Goal: Connect with others: Connect with others

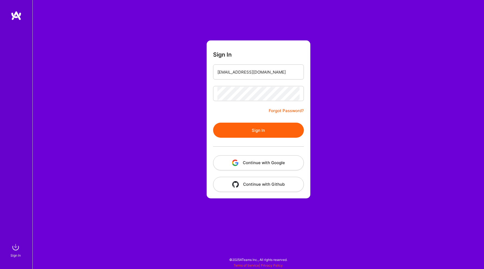
click at [246, 128] on button "Sign In" at bounding box center [258, 130] width 91 height 15
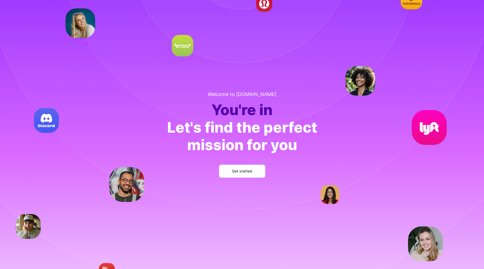
click at [239, 171] on span "Get started" at bounding box center [242, 171] width 20 height 5
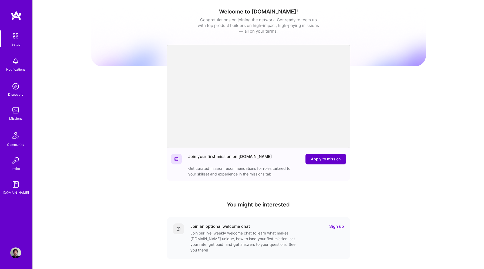
click at [317, 158] on span "Apply to mission" at bounding box center [326, 159] width 30 height 5
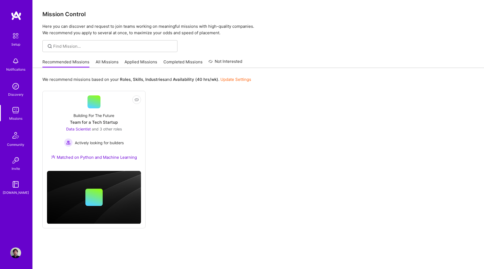
click at [99, 61] on link "All Missions" at bounding box center [107, 63] width 23 height 9
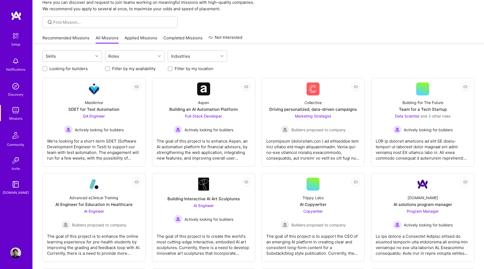
scroll to position [24, 0]
click at [142, 57] on div "Roles" at bounding box center [130, 56] width 50 height 11
click at [130, 100] on div "Data Engineer" at bounding box center [134, 99] width 53 height 6
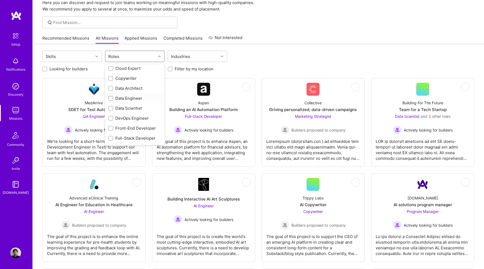
checkbox input "true"
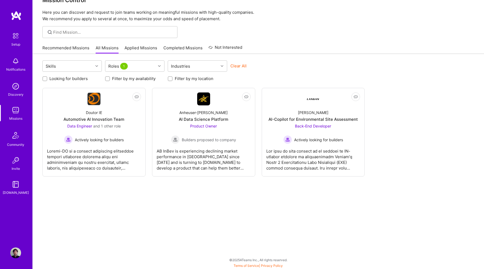
click at [281, 73] on div "Looking for builders Filter by my availability Filter by my location" at bounding box center [258, 77] width 432 height 8
click at [106, 136] on div "Actively looking for builders" at bounding box center [94, 139] width 60 height 9
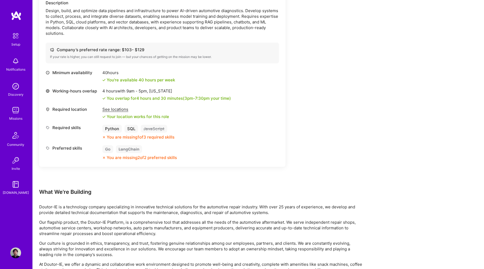
scroll to position [384, 0]
click at [110, 108] on div "See locations" at bounding box center [135, 109] width 67 height 6
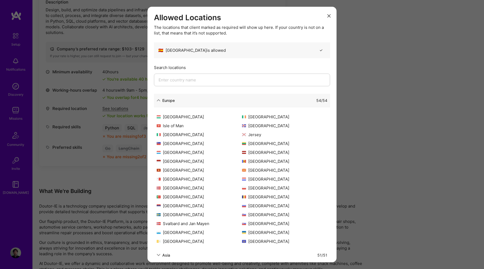
scroll to position [0, 0]
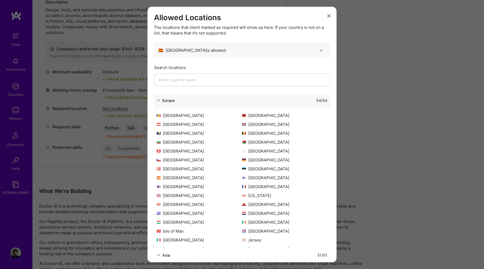
click at [236, 80] on input "modal" at bounding box center [242, 80] width 176 height 13
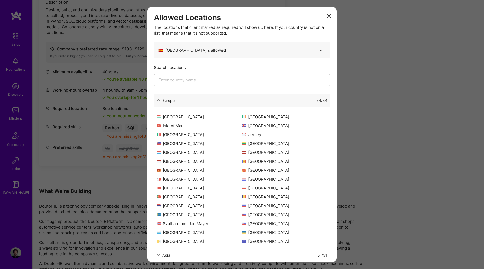
type input "s"
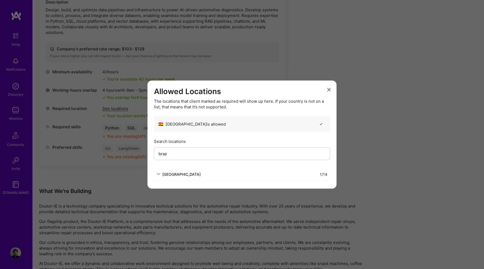
type input "braz"
click at [173, 174] on div "[GEOGRAPHIC_DATA]" at bounding box center [181, 174] width 38 height 6
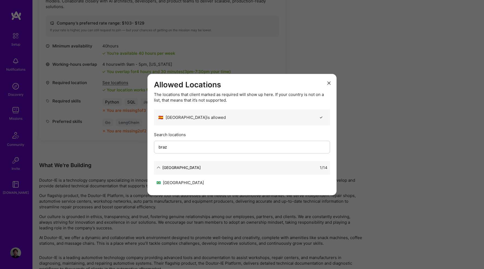
scroll to position [419, 0]
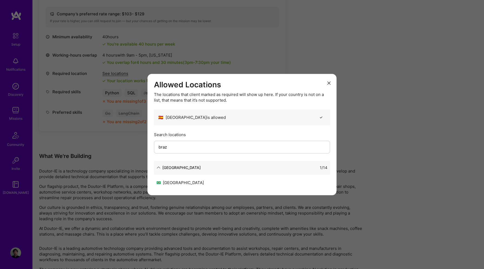
click at [172, 186] on div "[GEOGRAPHIC_DATA]" at bounding box center [242, 184] width 176 height 9
click at [327, 84] on icon "modal" at bounding box center [328, 82] width 3 height 3
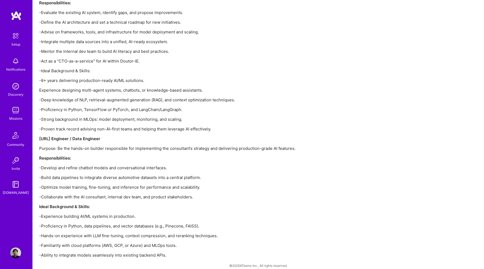
scroll to position [893, 0]
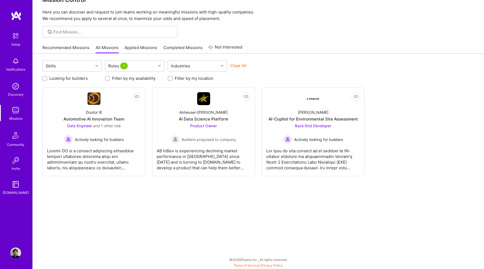
scroll to position [14, 0]
click at [220, 131] on div "Product Owner Builders proposed to company" at bounding box center [203, 133] width 65 height 21
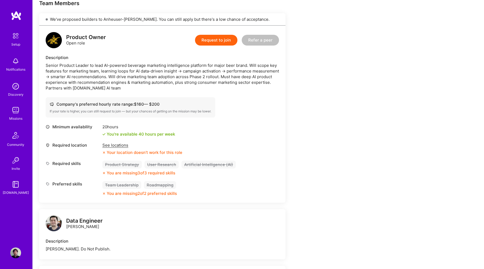
scroll to position [118, 0]
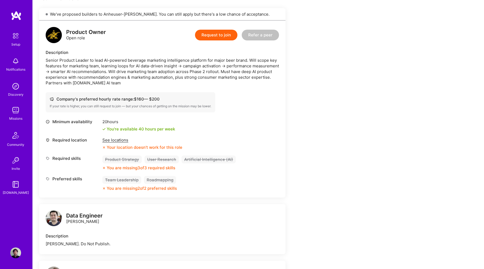
click at [111, 141] on div "See locations" at bounding box center [142, 140] width 80 height 6
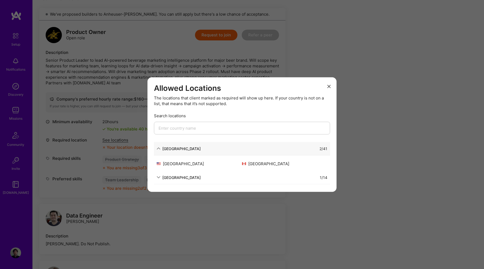
click at [182, 180] on div "[GEOGRAPHIC_DATA]" at bounding box center [181, 178] width 38 height 6
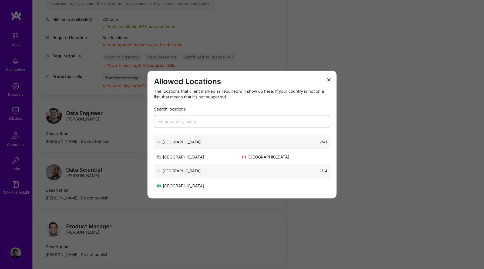
scroll to position [223, 0]
click at [328, 79] on icon "modal" at bounding box center [328, 79] width 3 height 3
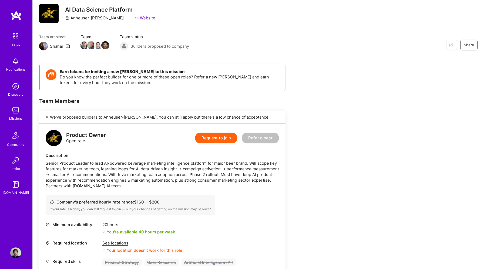
scroll to position [17, 0]
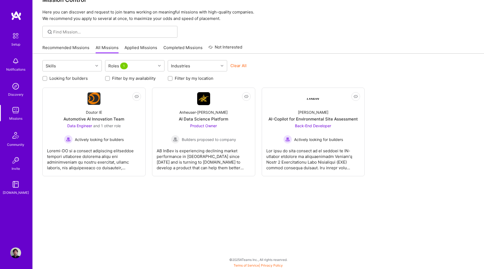
scroll to position [14, 0]
click at [19, 134] on img at bounding box center [15, 135] width 13 height 13
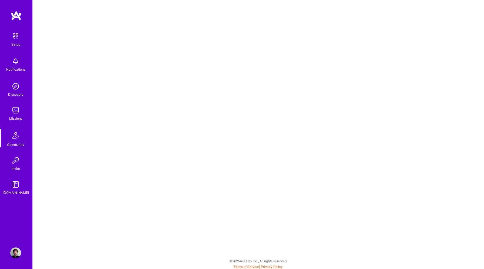
click at [13, 137] on img at bounding box center [15, 135] width 13 height 13
click at [15, 187] on img at bounding box center [15, 184] width 11 height 11
click at [13, 110] on img at bounding box center [15, 110] width 11 height 11
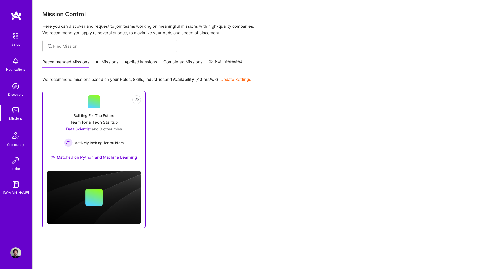
click at [94, 132] on div "Data Scientist and 3 other roles" at bounding box center [94, 129] width 60 height 6
click at [19, 134] on img at bounding box center [15, 135] width 13 height 13
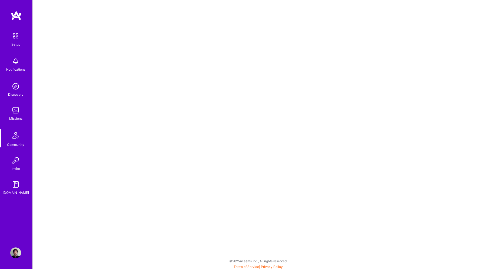
click at [15, 40] on img at bounding box center [15, 35] width 11 height 11
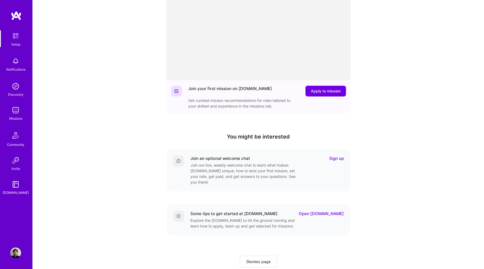
scroll to position [80, 0]
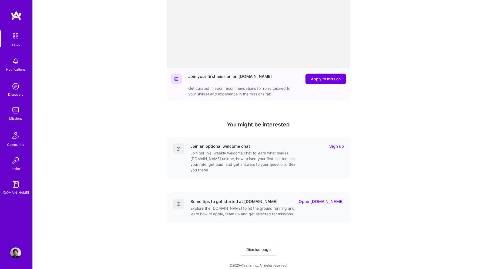
click at [334, 199] on link "Open [DOMAIN_NAME]" at bounding box center [320, 202] width 45 height 6
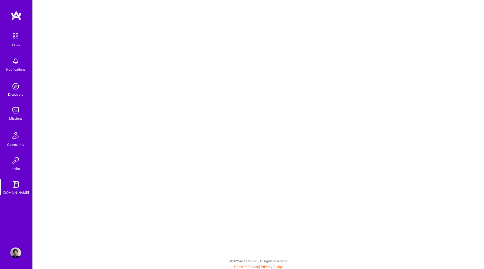
scroll to position [1, 0]
click at [14, 104] on div "Setup Notifications Discovery Missions Community Invite [DOMAIN_NAME]" at bounding box center [16, 112] width 32 height 165
click at [14, 116] on div "Missions" at bounding box center [15, 119] width 13 height 6
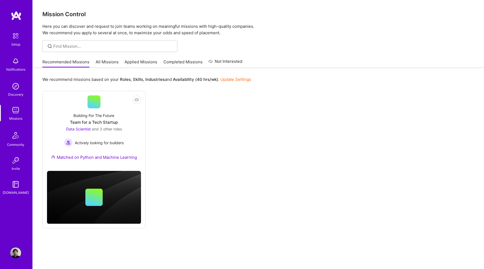
click at [102, 64] on link "All Missions" at bounding box center [107, 63] width 23 height 9
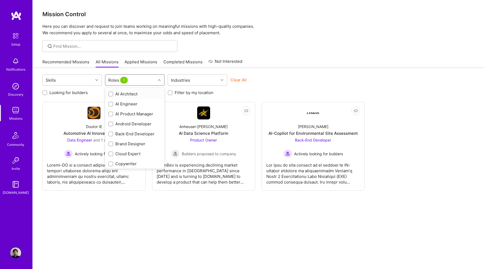
click at [157, 81] on div at bounding box center [160, 80] width 8 height 7
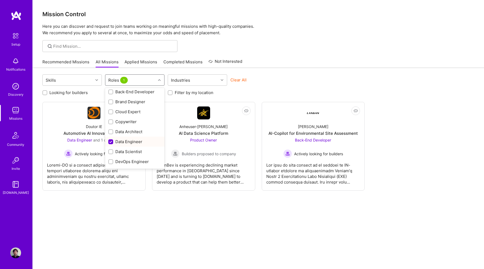
scroll to position [31, 0]
click at [114, 152] on div "Data Engineer" at bounding box center [134, 153] width 53 height 6
checkbox input "false"
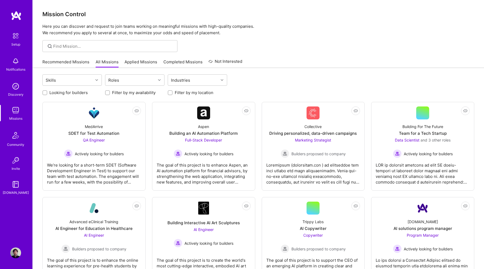
click at [294, 84] on div "Skills Roles Industries" at bounding box center [258, 80] width 432 height 13
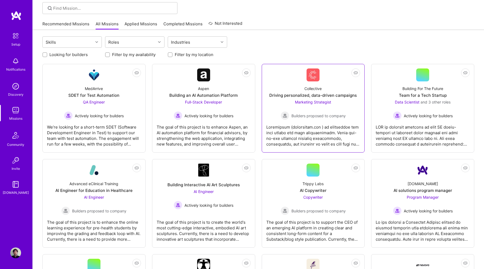
scroll to position [39, 0]
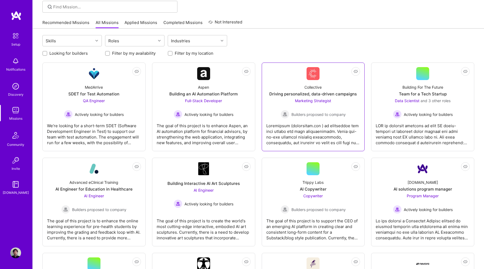
click at [320, 113] on span "Builders proposed to company" at bounding box center [318, 115] width 54 height 6
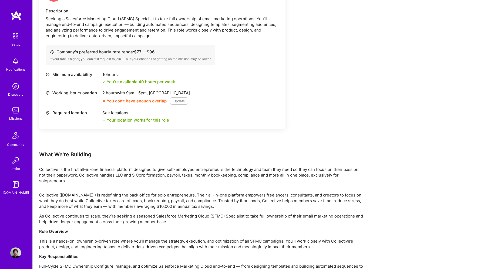
scroll to position [154, 0]
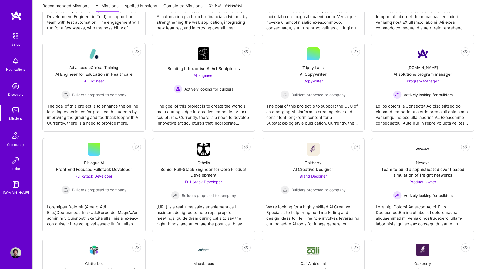
scroll to position [39, 0]
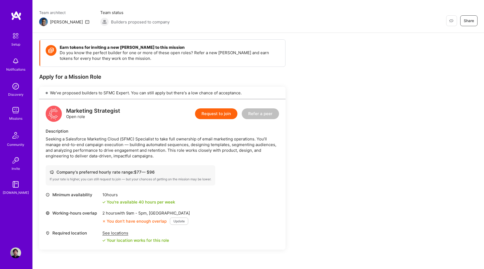
scroll to position [154, 0]
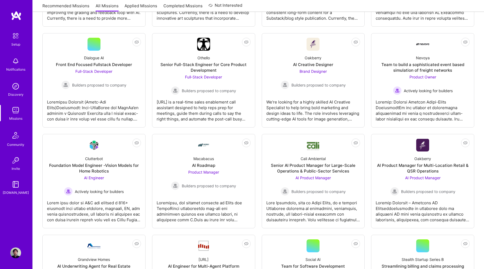
scroll to position [260, 0]
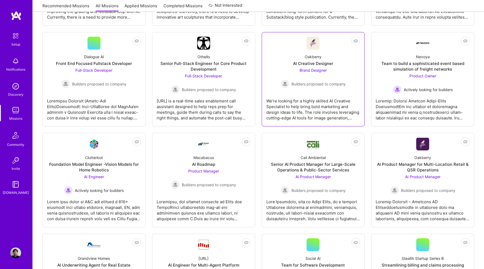
click at [327, 85] on span "Builders proposed to company" at bounding box center [318, 84] width 54 height 6
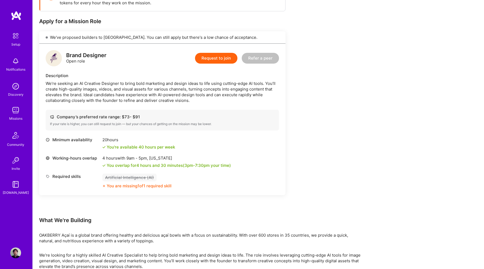
scroll to position [96, 0]
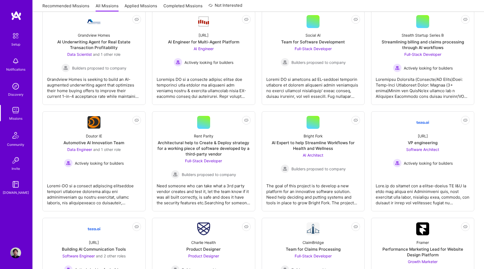
scroll to position [485, 0]
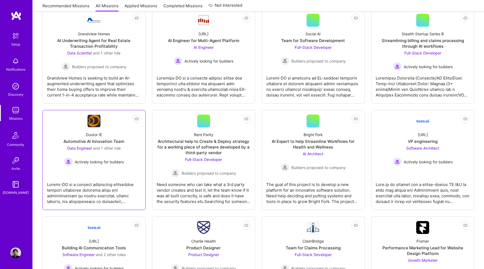
click at [113, 151] on div "Data Engineer and 1 other role" at bounding box center [94, 148] width 60 height 6
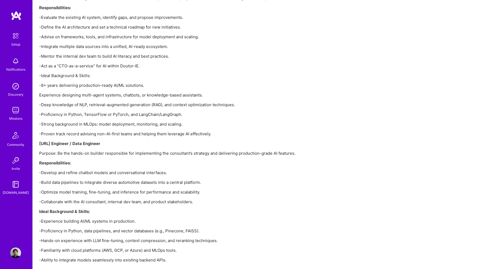
scroll to position [893, 0]
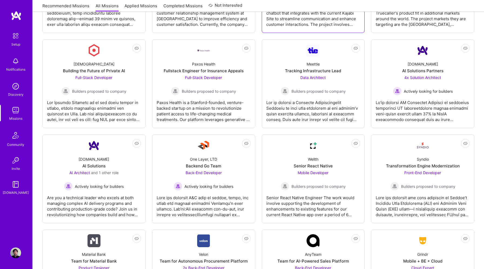
scroll to position [866, 0]
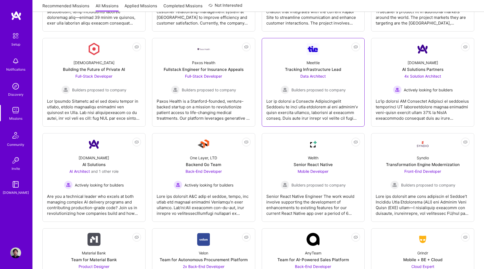
click at [315, 77] on span "Data Architect" at bounding box center [312, 76] width 25 height 5
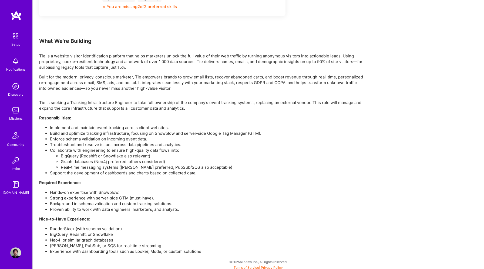
scroll to position [317, 0]
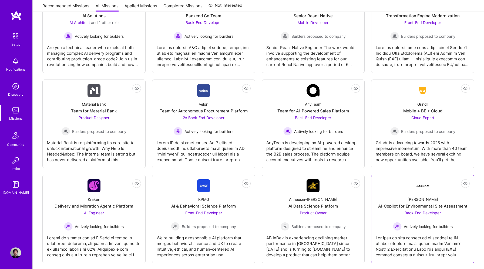
scroll to position [1011, 0]
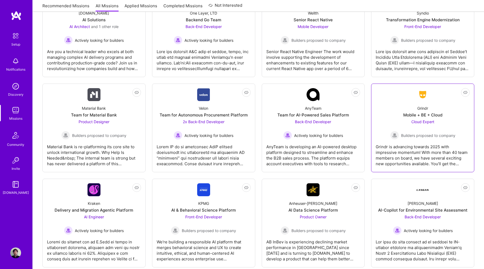
click at [424, 123] on span "Cloud Expert" at bounding box center [422, 122] width 23 height 5
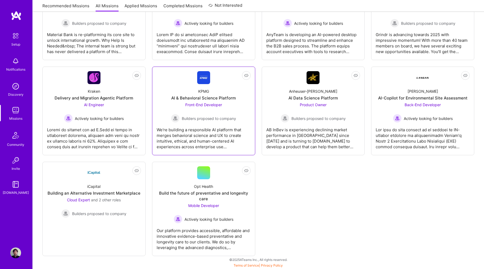
click at [210, 90] on div "KPMG AI & Behavioral Science Platform Front-End Developer Builders proposed to …" at bounding box center [204, 103] width 94 height 39
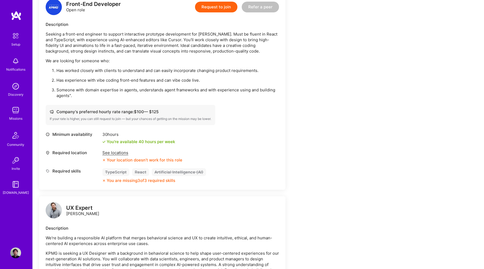
scroll to position [154, 0]
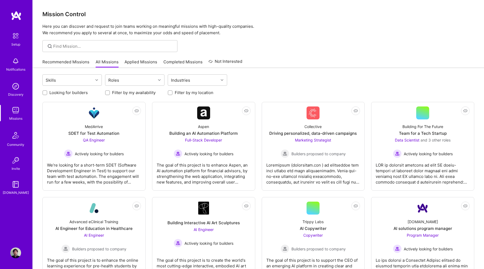
click at [16, 88] on img at bounding box center [15, 86] width 11 height 11
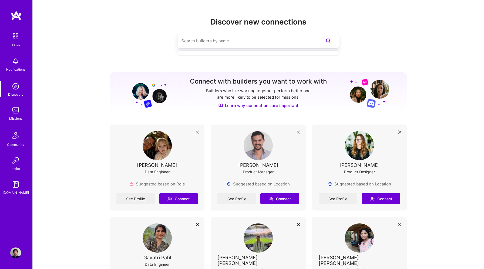
click at [258, 41] on input at bounding box center [247, 41] width 132 height 14
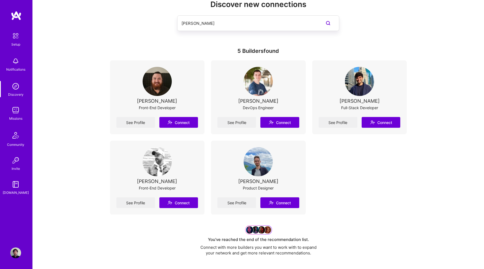
scroll to position [31, 0]
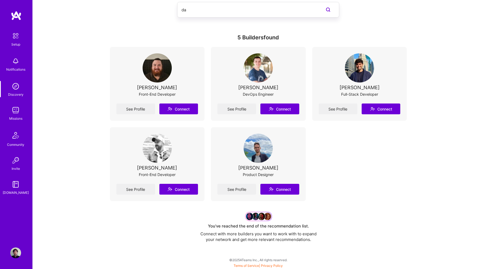
type input "d"
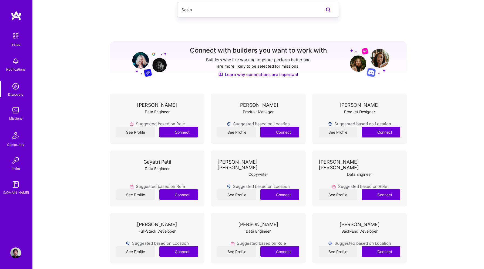
type input "Scain"
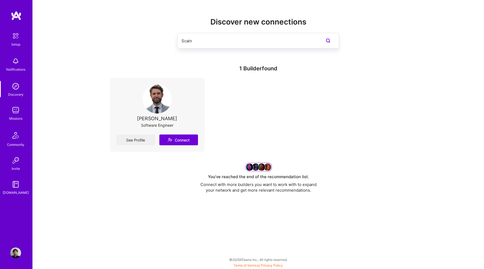
scroll to position [0, 0]
click at [145, 140] on link "See Profile" at bounding box center [135, 140] width 39 height 11
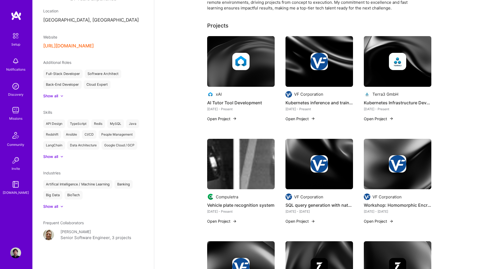
scroll to position [130, 0]
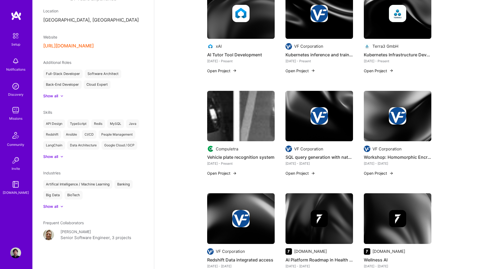
click at [65, 46] on button "[URL][DOMAIN_NAME]" at bounding box center [68, 46] width 50 height 6
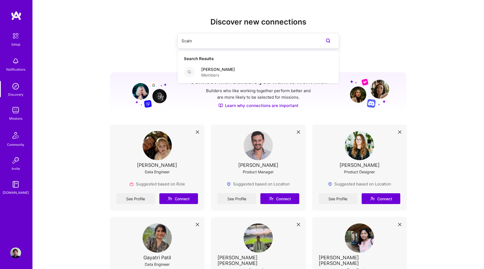
click at [194, 41] on input "Scain" at bounding box center [247, 41] width 132 height 14
click at [220, 74] on span "Members" at bounding box center [218, 75] width 34 height 6
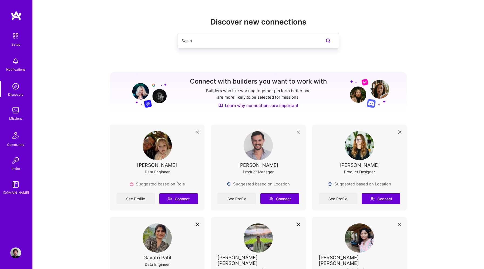
click at [210, 42] on input "Scain" at bounding box center [247, 41] width 132 height 14
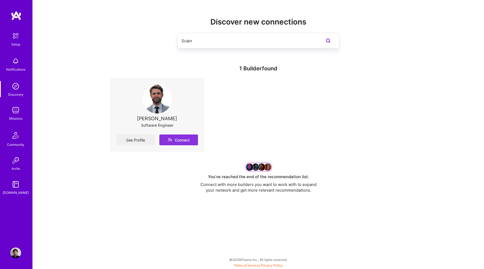
click at [183, 141] on button "Connect" at bounding box center [178, 140] width 39 height 11
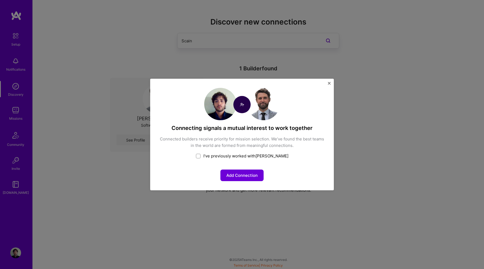
click at [201, 157] on input "checkbox" at bounding box center [199, 157] width 4 height 4
checkbox input "false"
click at [256, 178] on button "Share your team experience" at bounding box center [242, 176] width 66 height 12
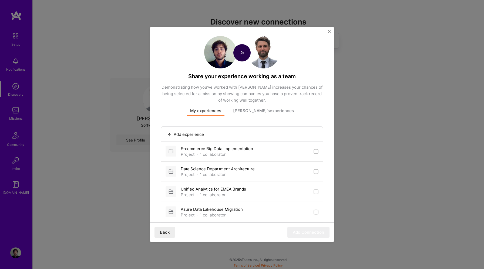
click at [316, 192] on input "checkbox" at bounding box center [316, 193] width 4 height 4
checkbox input "true"
click at [317, 213] on input "checkbox" at bounding box center [316, 213] width 4 height 4
checkbox input "true"
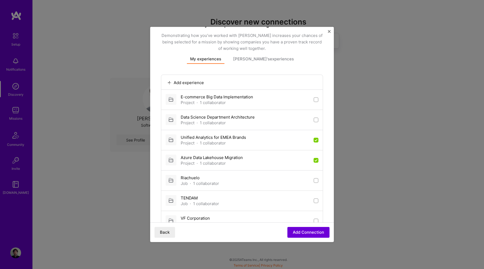
scroll to position [100, 0]
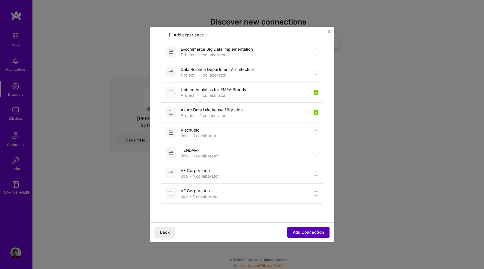
click at [319, 234] on button "Add Connection" at bounding box center [308, 232] width 42 height 11
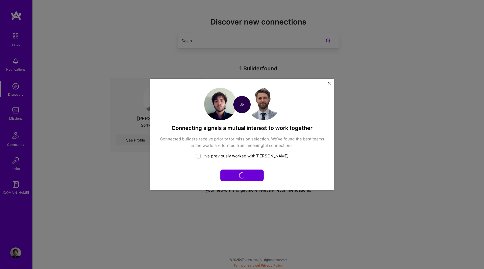
scroll to position [0, 0]
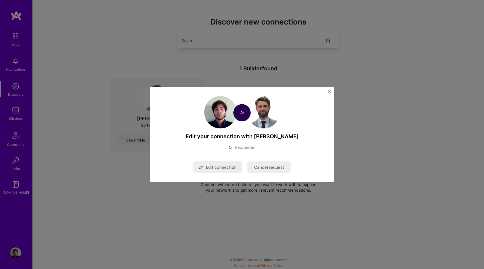
click at [330, 94] on button "Close" at bounding box center [329, 93] width 3 height 6
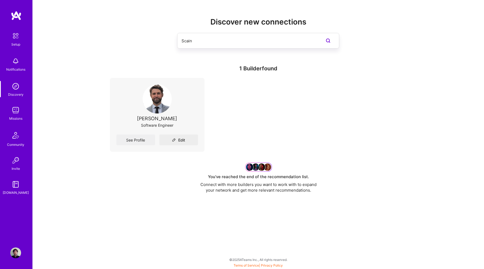
click at [162, 117] on div "[PERSON_NAME]" at bounding box center [157, 119] width 40 height 6
click at [133, 135] on link "See Profile" at bounding box center [135, 140] width 39 height 11
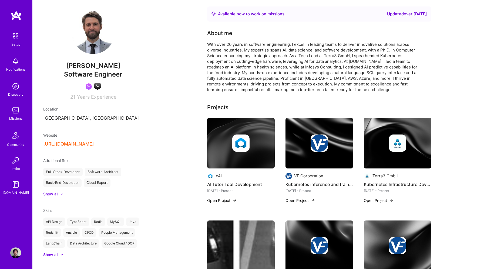
click at [225, 199] on button "Open Project" at bounding box center [222, 201] width 30 height 6
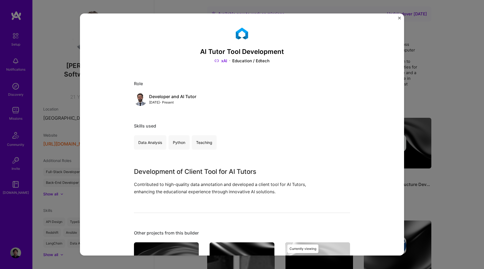
click at [399, 19] on img "Close" at bounding box center [399, 18] width 3 height 3
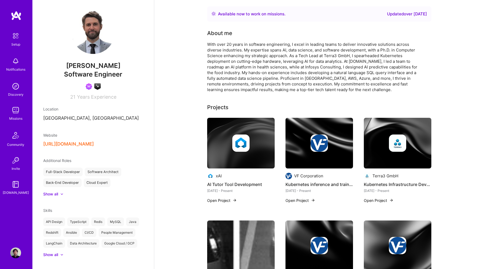
click at [305, 201] on button "Open Project" at bounding box center [300, 201] width 30 height 6
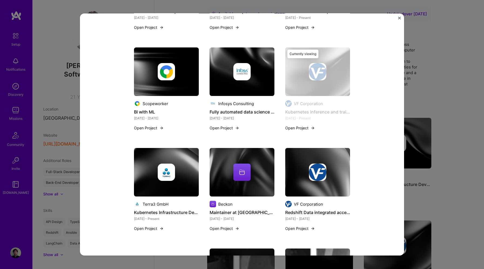
scroll to position [485, 0]
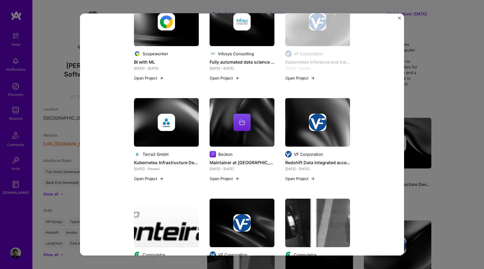
click at [400, 18] on div "Kubernetes inference and training for Generative AI (Diffusion models) VF Corpo…" at bounding box center [242, 134] width 324 height 242
click at [398, 18] on img "Close" at bounding box center [399, 18] width 3 height 3
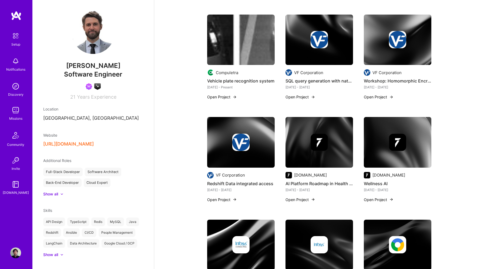
scroll to position [207, 0]
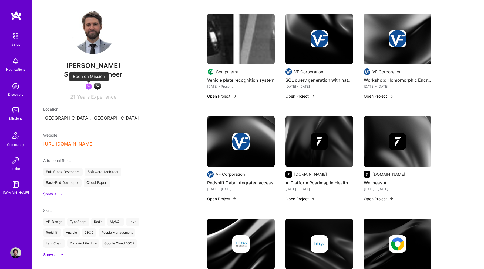
click at [88, 85] on img at bounding box center [89, 86] width 6 height 6
click at [89, 87] on img at bounding box center [89, 86] width 6 height 6
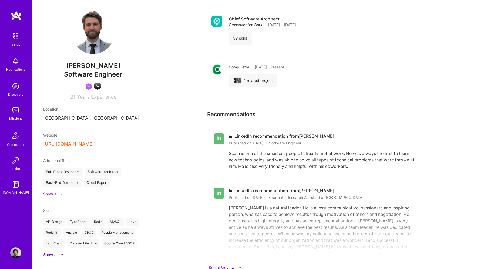
scroll to position [711, 0]
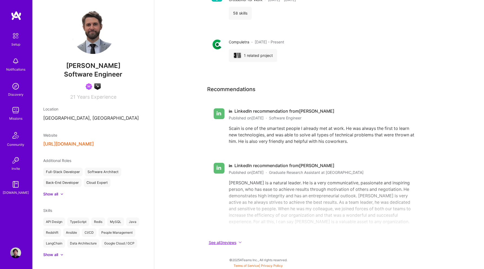
click at [233, 242] on button "See all 3 reviews" at bounding box center [315, 243] width 216 height 6
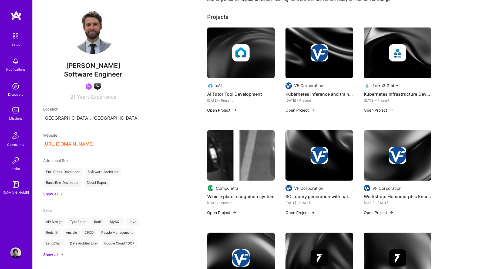
scroll to position [0, 0]
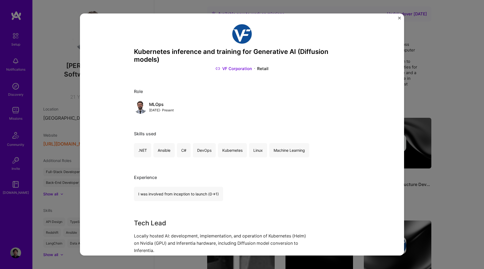
click at [398, 17] on img "Close" at bounding box center [399, 18] width 3 height 3
click at [397, 19] on div "Kubernetes inference and training for Generative AI (Diffusion models) VF Corpo…" at bounding box center [242, 134] width 324 height 242
click at [400, 18] on img "Close" at bounding box center [399, 18] width 3 height 3
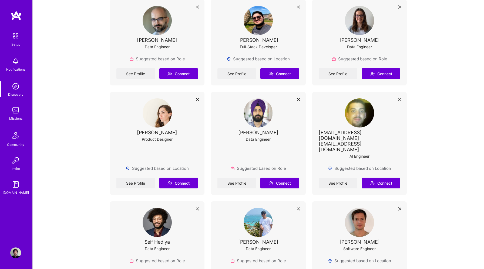
scroll to position [426, 0]
